Goal: Information Seeking & Learning: Learn about a topic

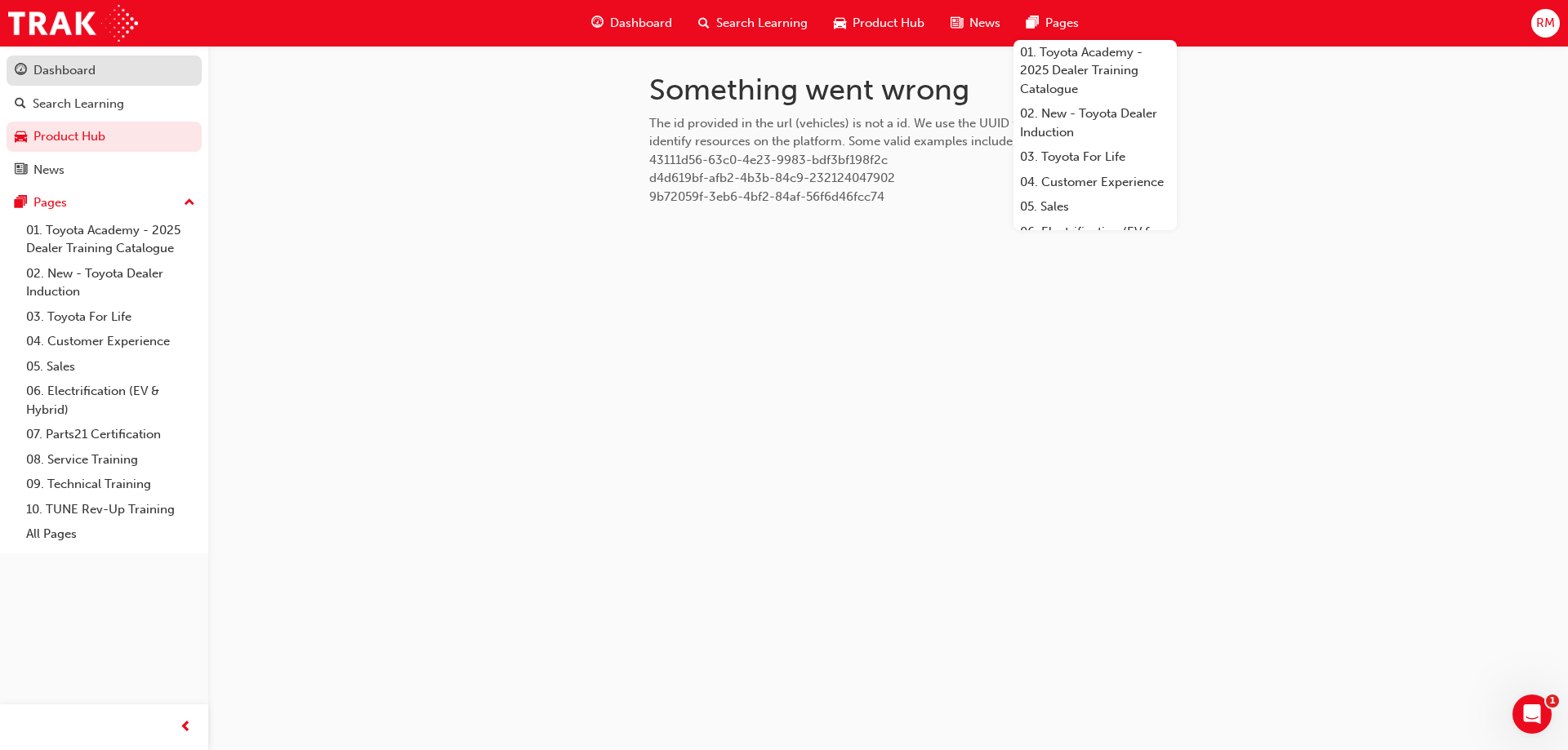
click at [105, 72] on div "Dashboard" at bounding box center [104, 71] width 179 height 20
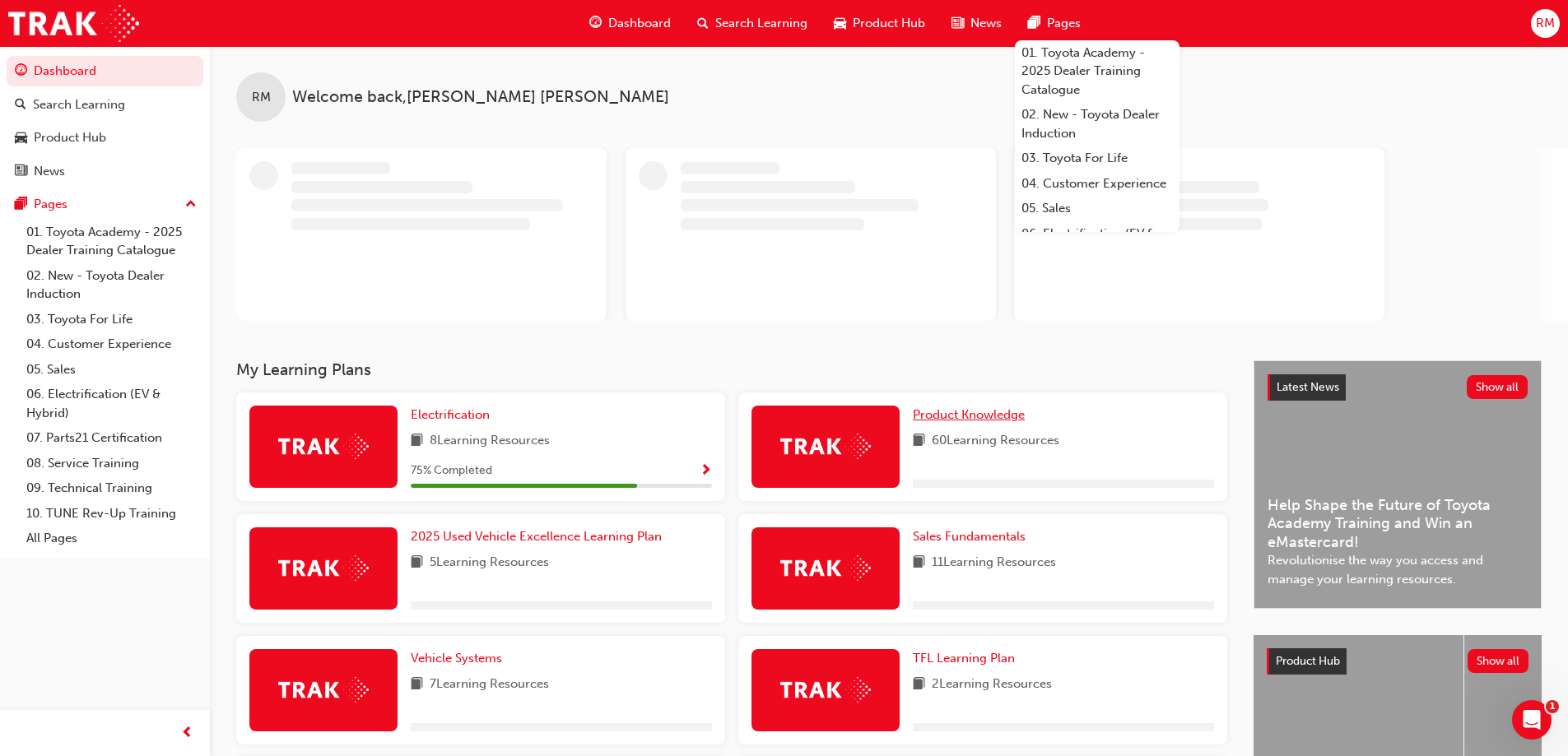
click at [1029, 418] on link "Product Knowledge" at bounding box center [971, 415] width 118 height 19
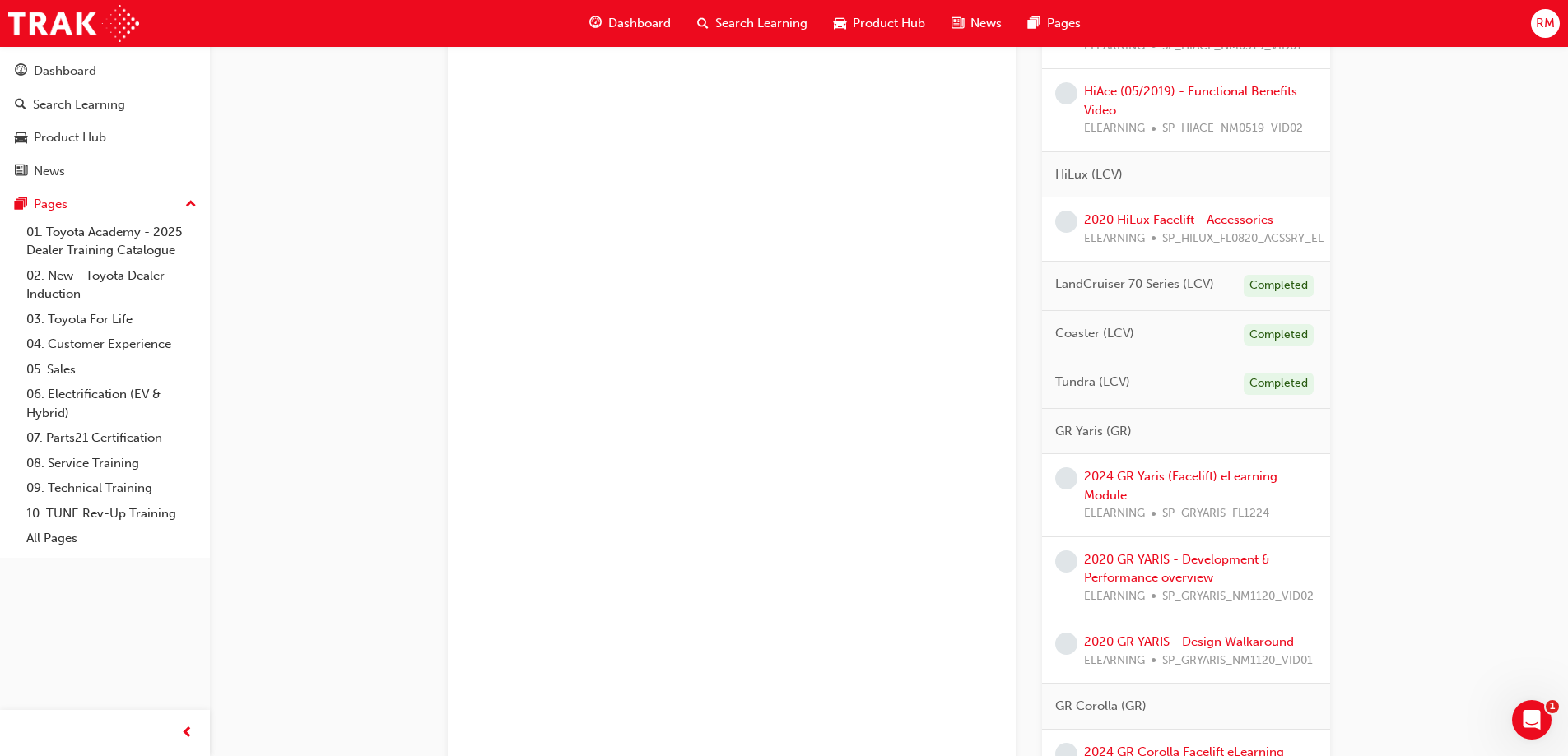
scroll to position [2385, 0]
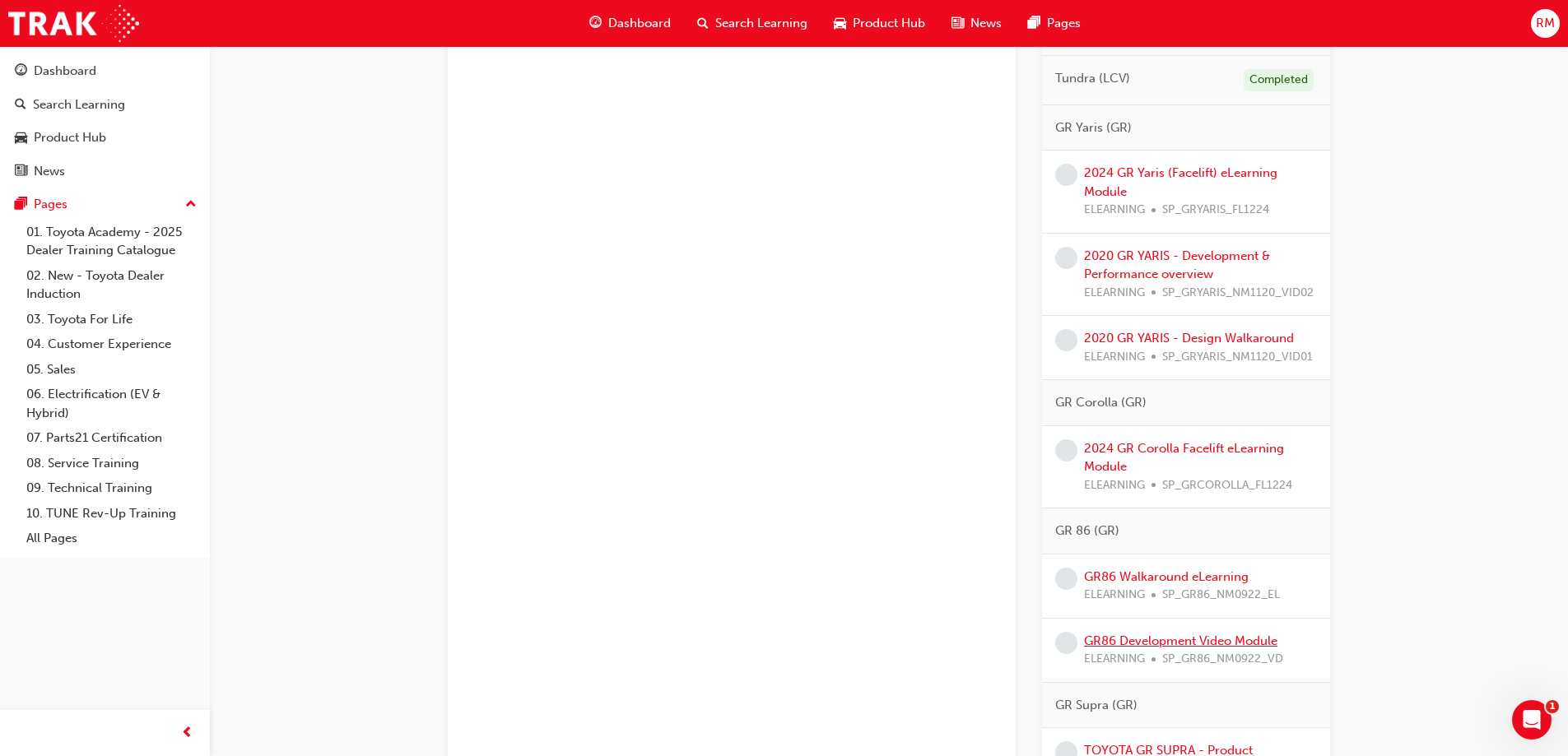
click at [1152, 648] on link "GR86 Development Video Module" at bounding box center [1181, 640] width 194 height 15
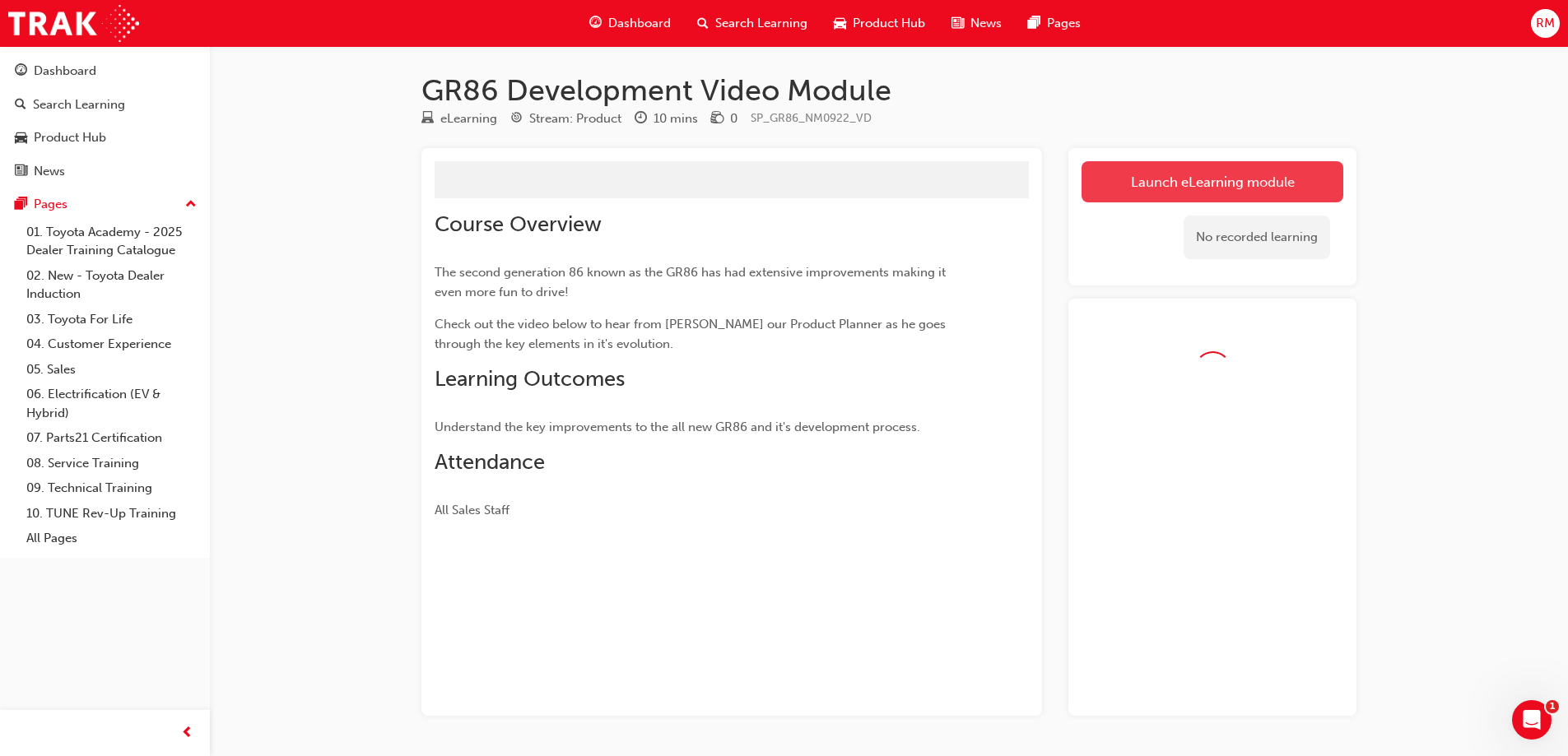
click at [1189, 190] on link "Launch eLearning module" at bounding box center [1212, 182] width 262 height 41
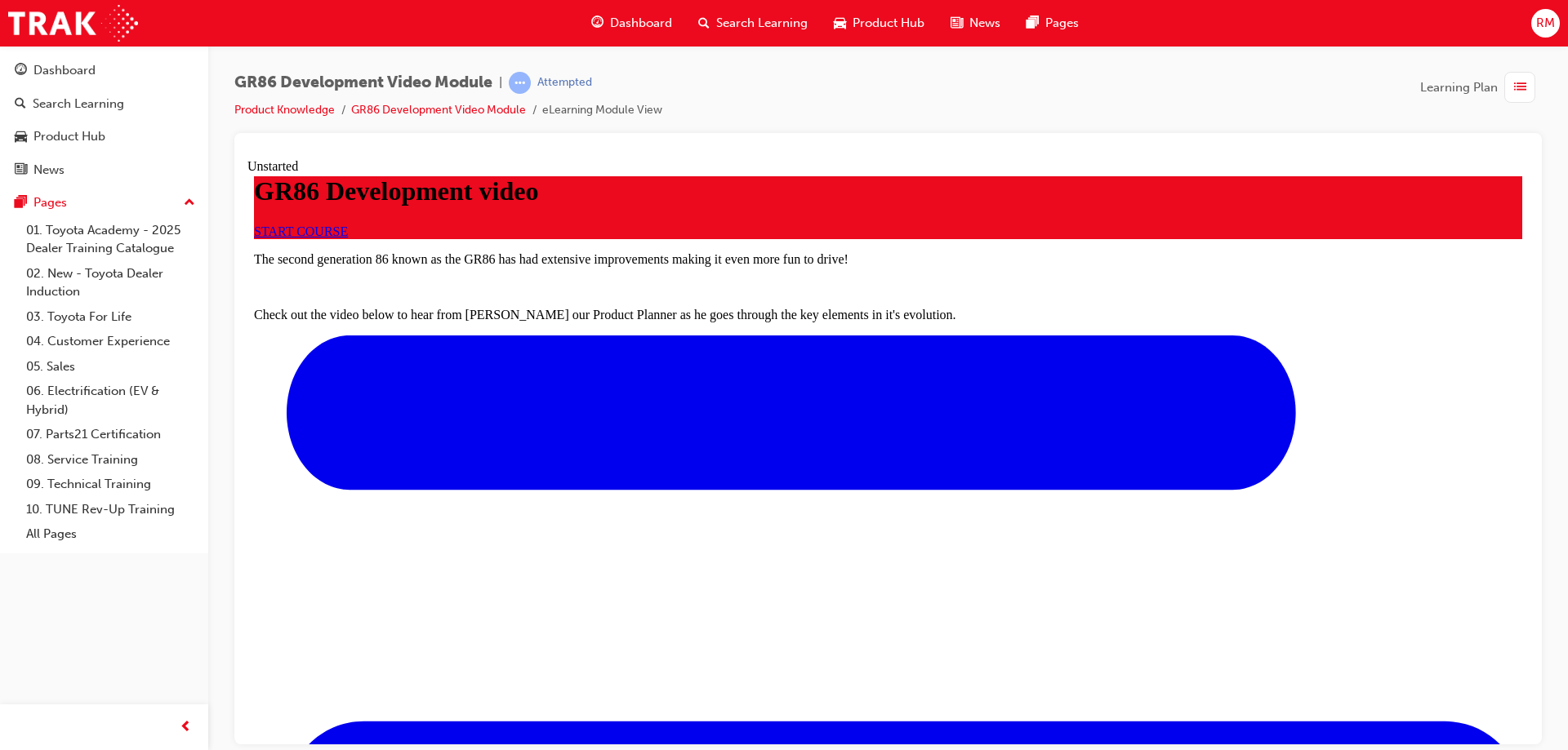
click at [348, 238] on span "START COURSE" at bounding box center [300, 230] width 94 height 14
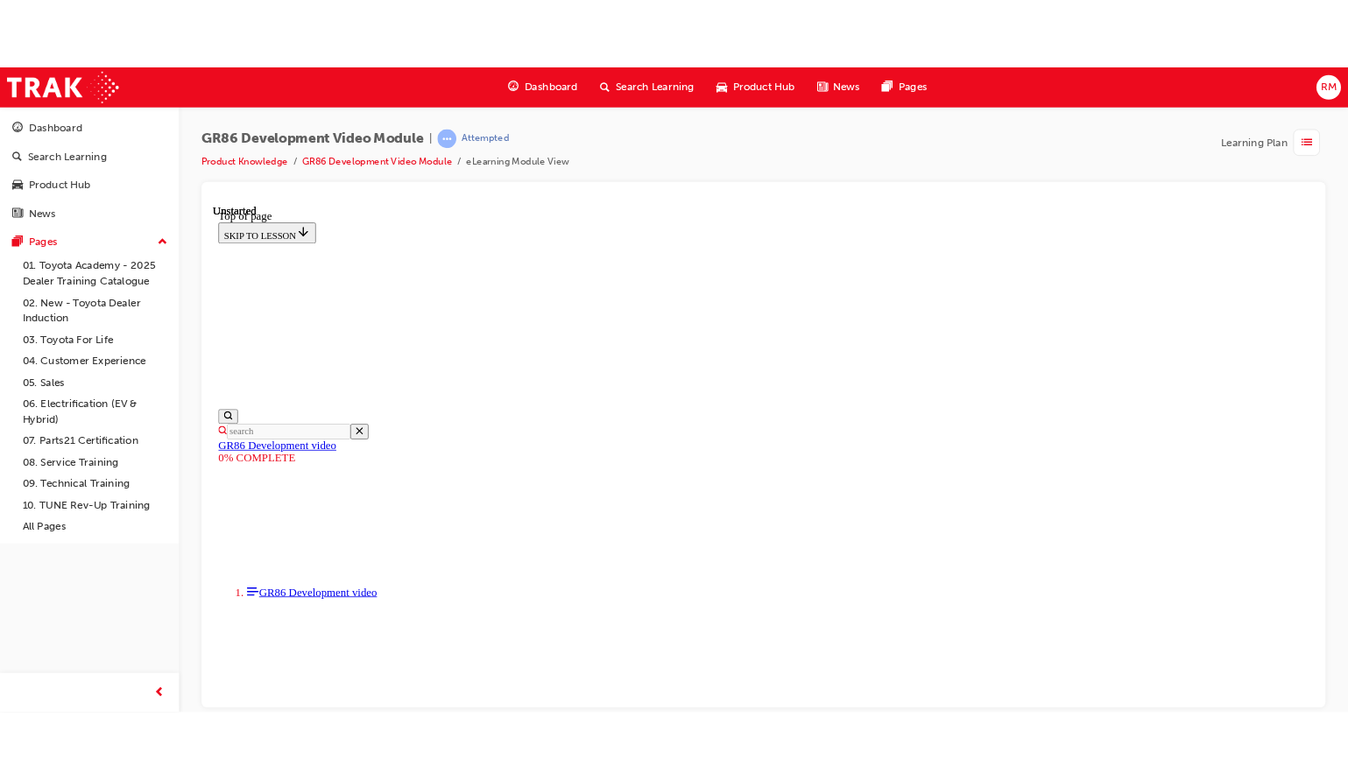
scroll to position [53, 0]
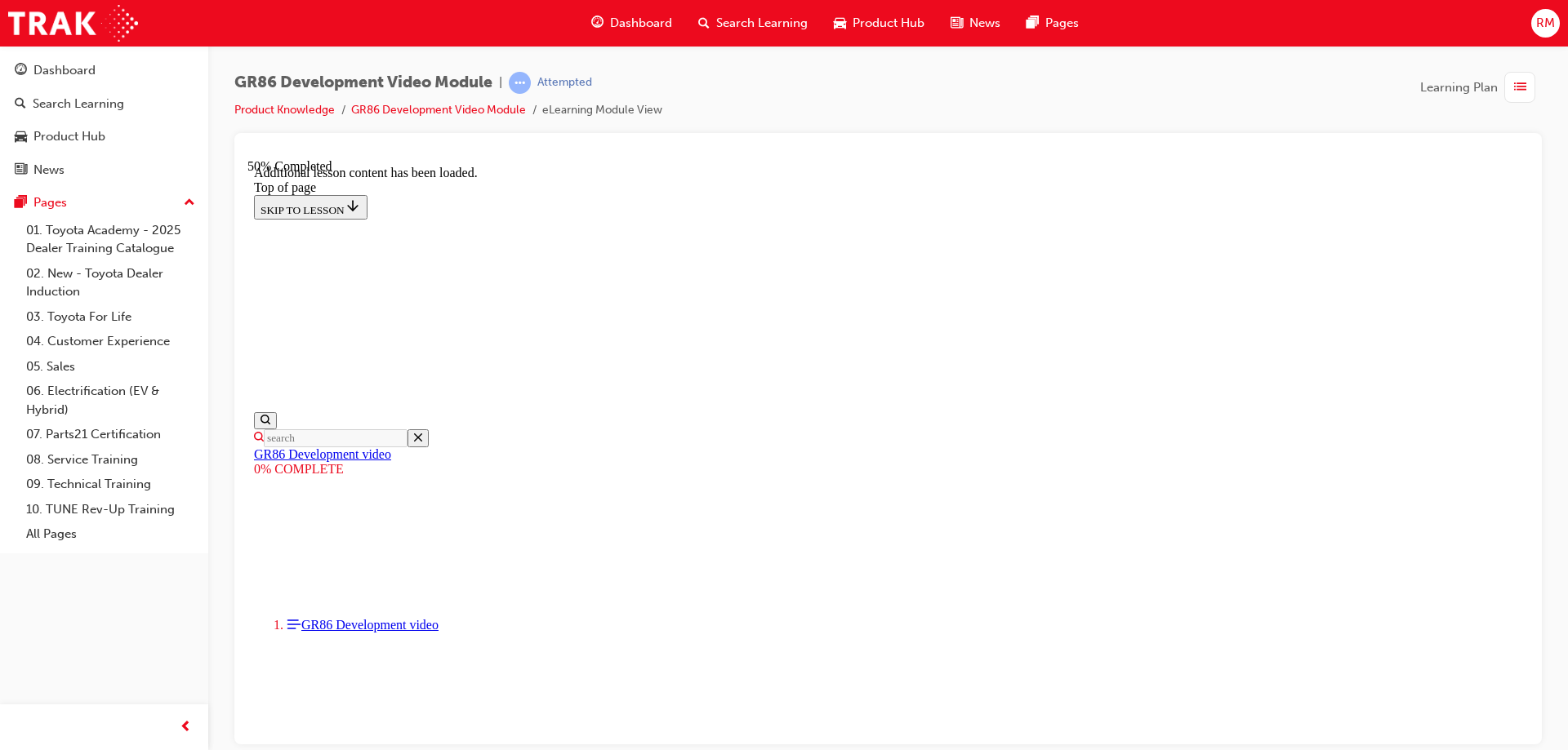
scroll to position [1058, 0]
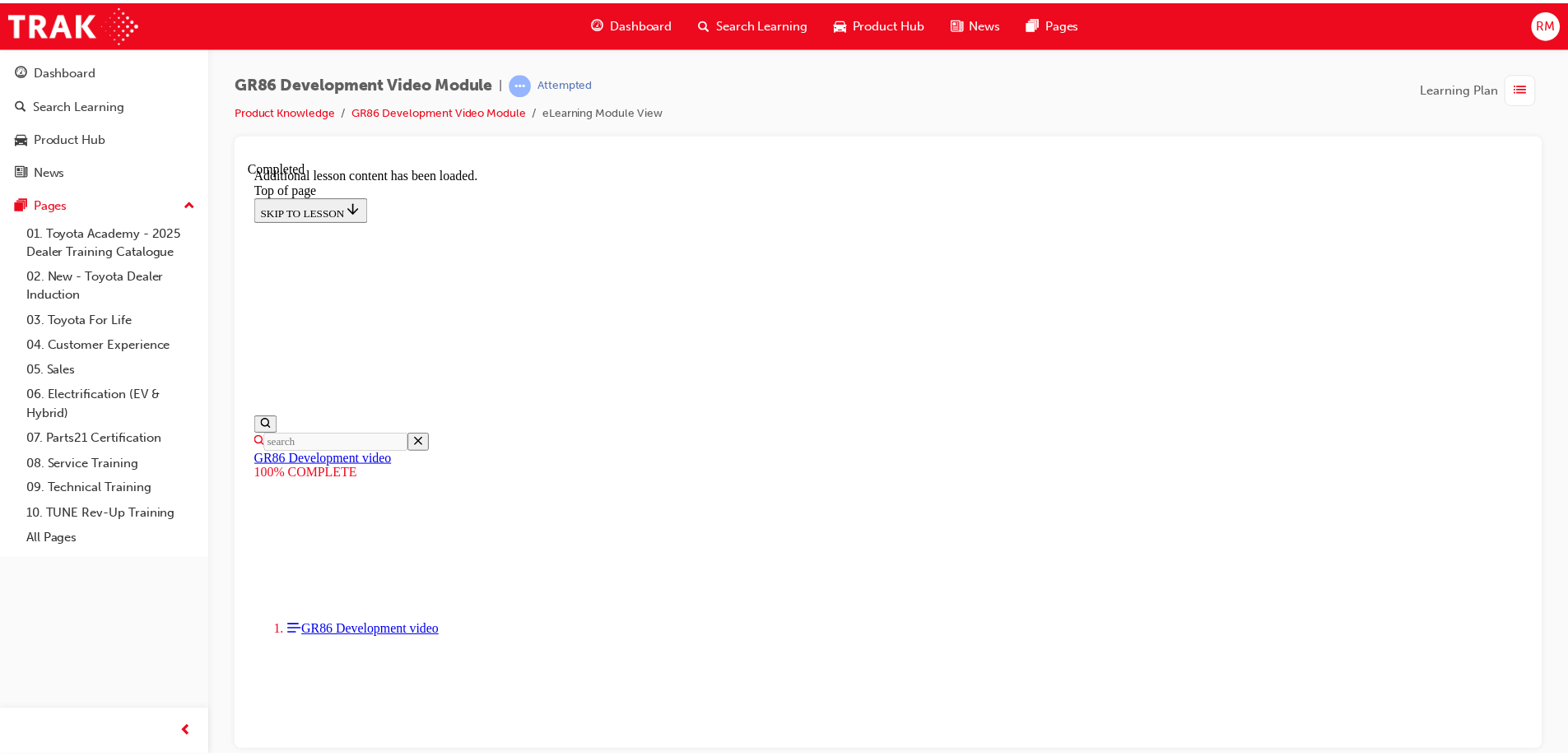
scroll to position [1430, 0]
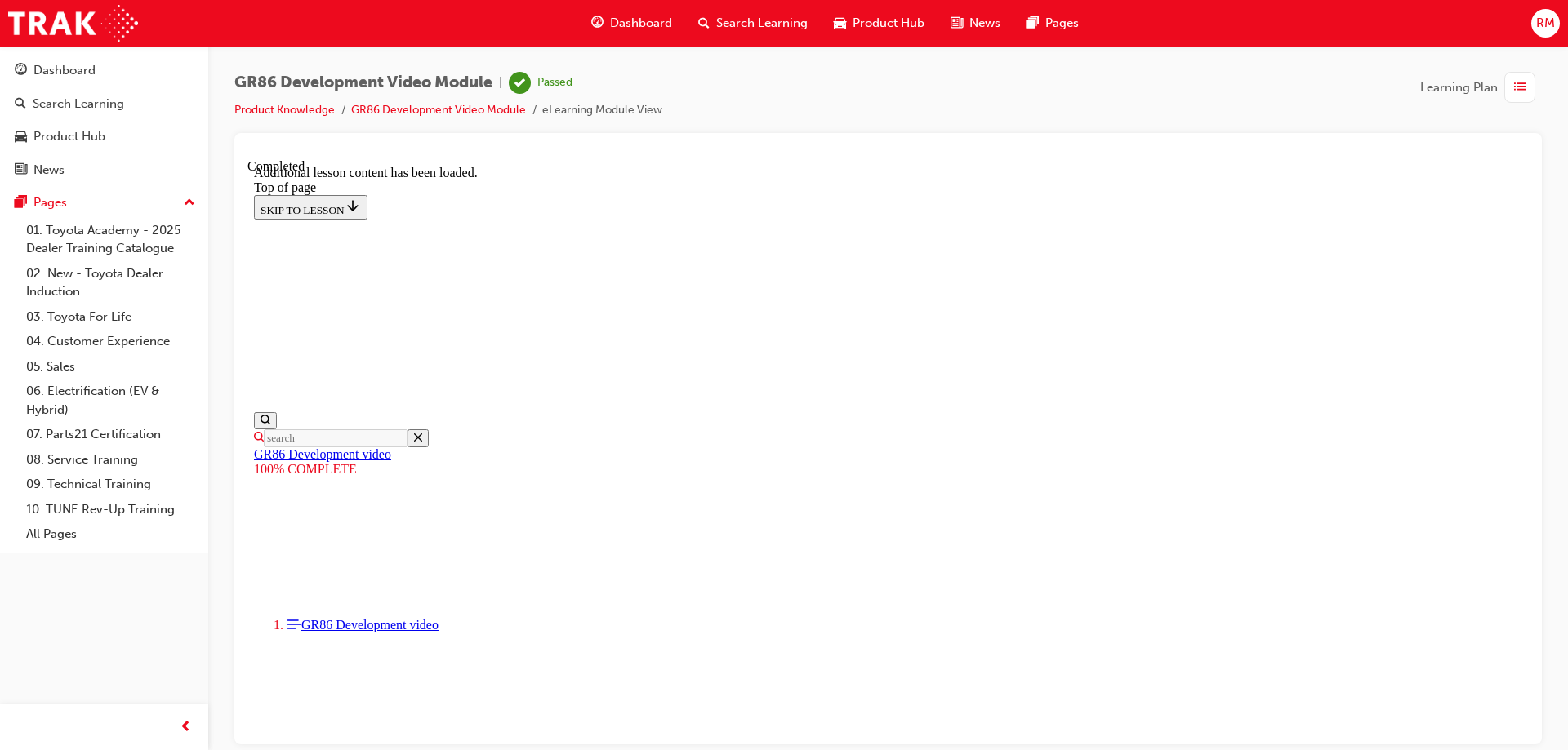
click at [307, 112] on link "Product Knowledge" at bounding box center [284, 109] width 101 height 14
